Goal: Register for event/course

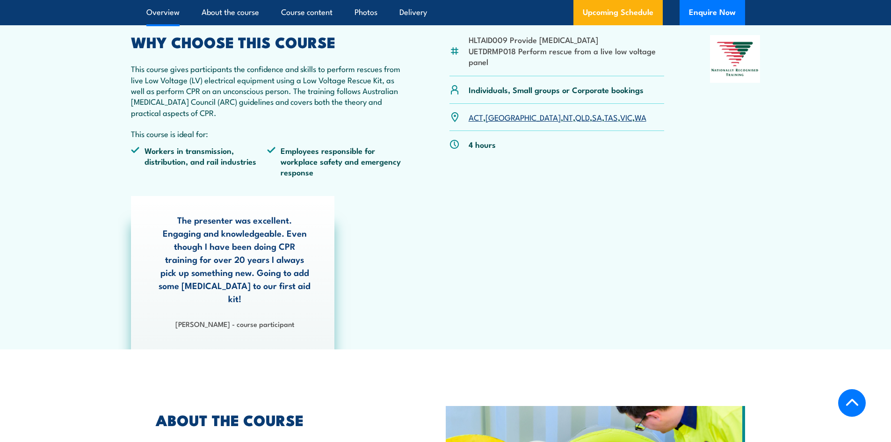
scroll to position [328, 0]
click at [497, 117] on link "[GEOGRAPHIC_DATA]" at bounding box center [523, 116] width 75 height 11
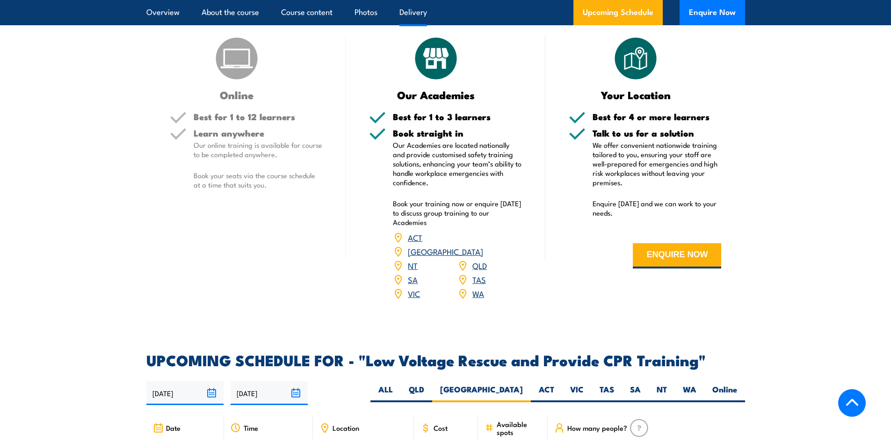
scroll to position [1295, 0]
click at [483, 246] on link "[GEOGRAPHIC_DATA]" at bounding box center [445, 251] width 75 height 11
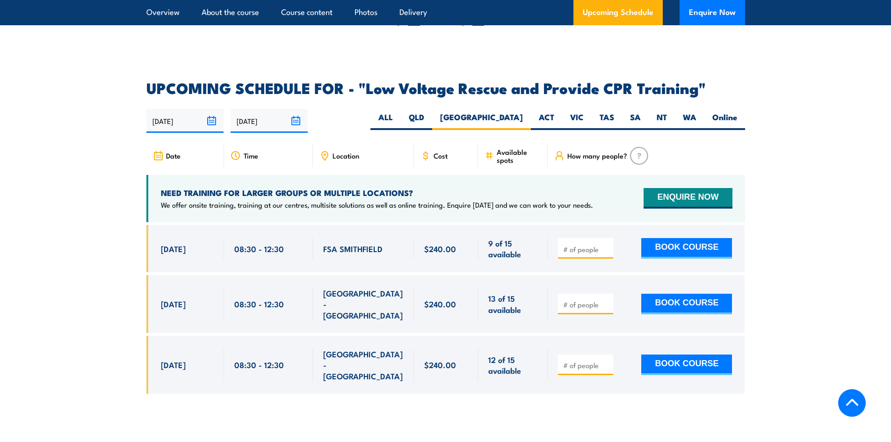
scroll to position [1621, 0]
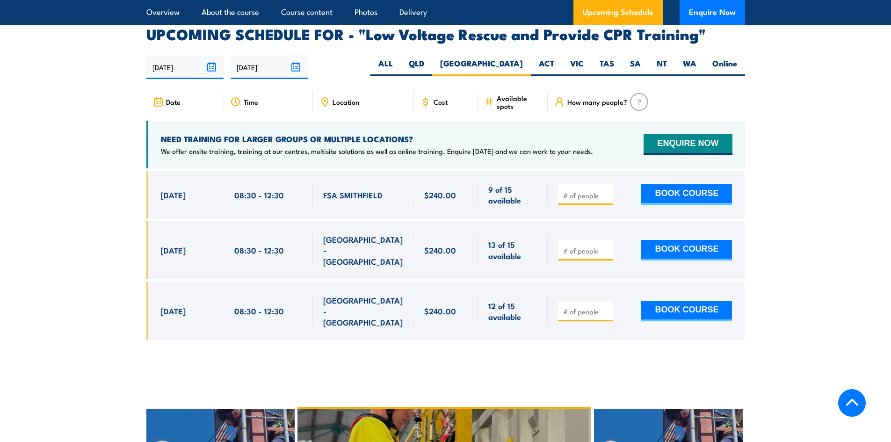
click at [344, 98] on span "Location" at bounding box center [346, 102] width 27 height 8
click at [340, 98] on span "Location" at bounding box center [346, 102] width 27 height 8
click at [633, 93] on img at bounding box center [639, 102] width 18 height 18
click at [605, 98] on span "How many people?" at bounding box center [598, 102] width 60 height 8
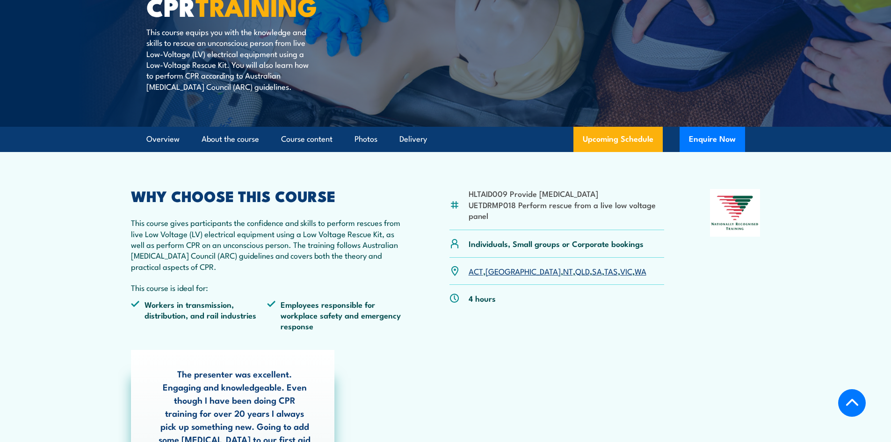
scroll to position [172, 0]
